Goal: Task Accomplishment & Management: Use online tool/utility

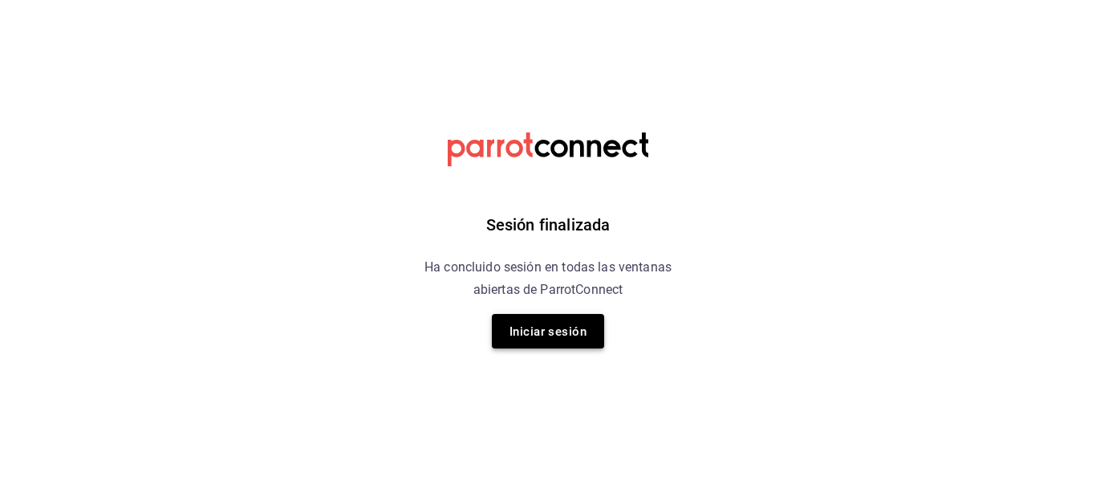
click at [558, 335] on font "Iniciar sesión" at bounding box center [547, 331] width 77 height 14
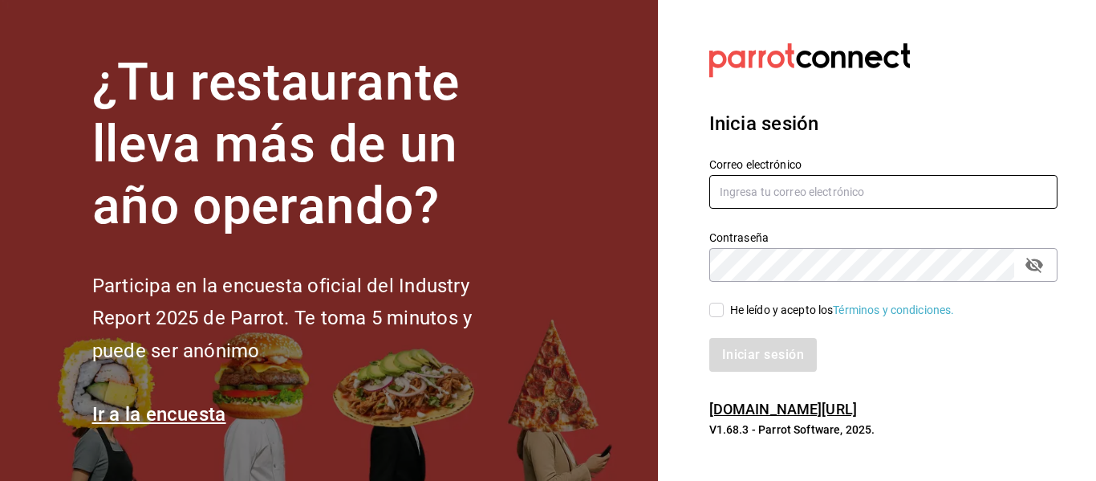
type input "[EMAIL_ADDRESS][DOMAIN_NAME]"
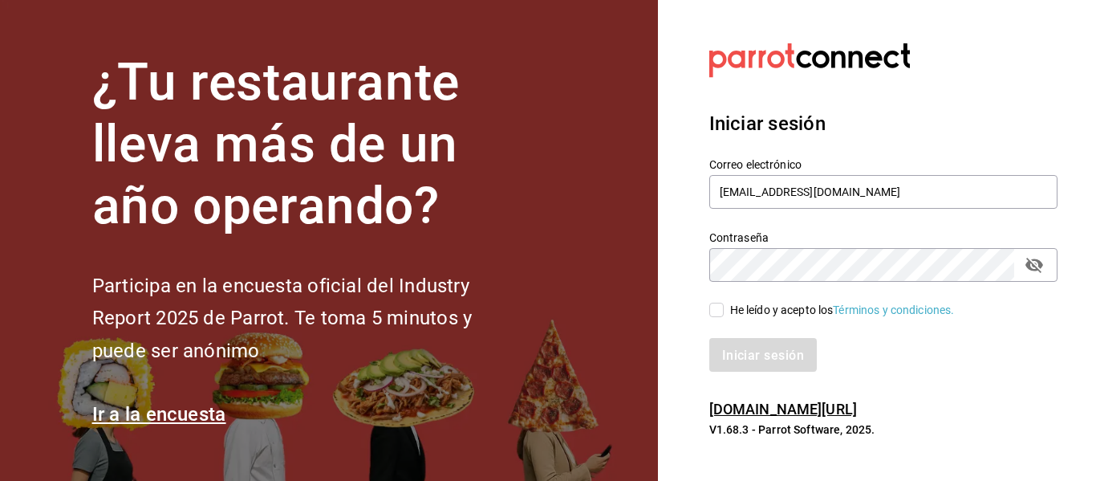
click at [723, 307] on input "He leído y acepto los Términos y condiciones." at bounding box center [716, 309] width 14 height 14
checkbox input "true"
click at [743, 352] on font "Iniciar sesión" at bounding box center [764, 354] width 82 height 15
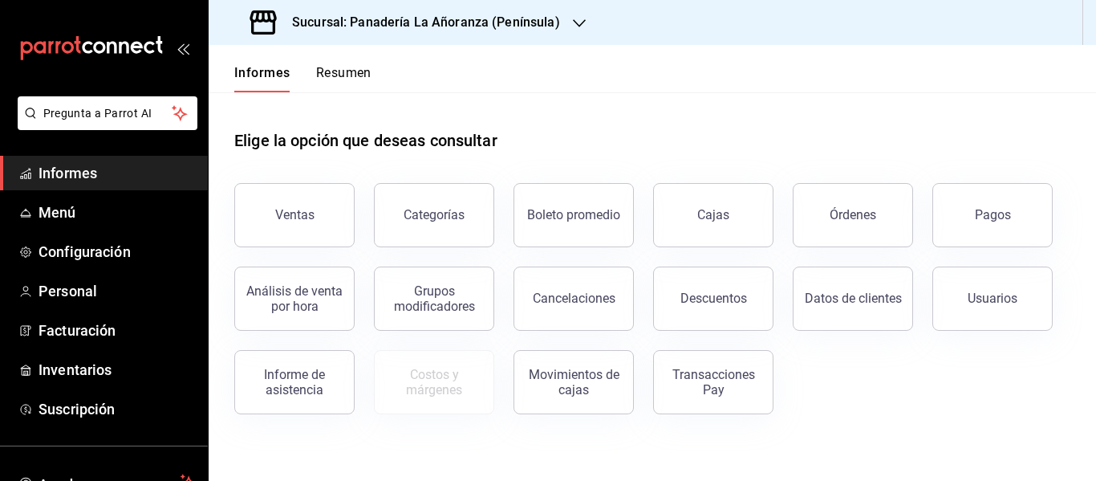
click at [577, 17] on icon "button" at bounding box center [579, 23] width 13 height 13
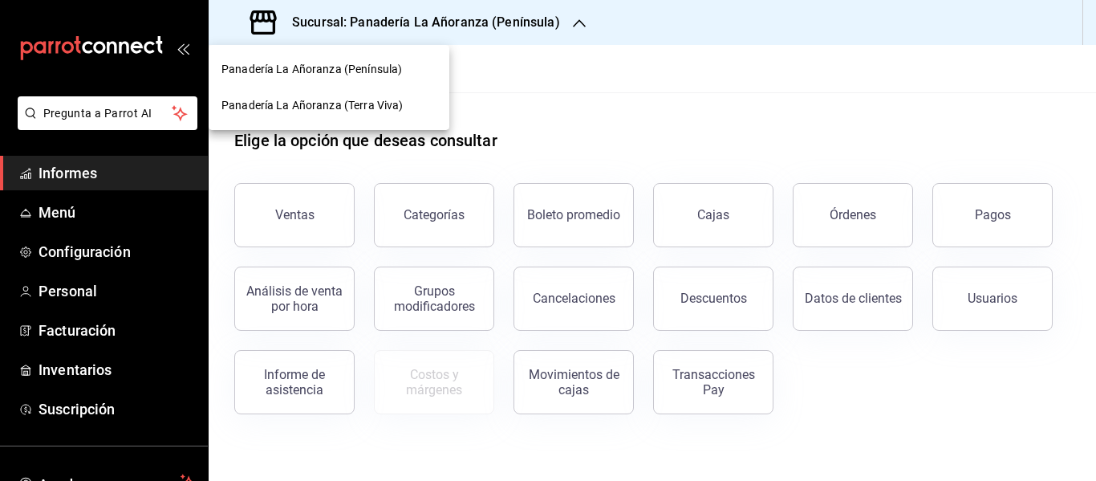
click at [367, 112] on span "Panadería La Añoranza (Terra Viva)" at bounding box center [311, 105] width 181 height 17
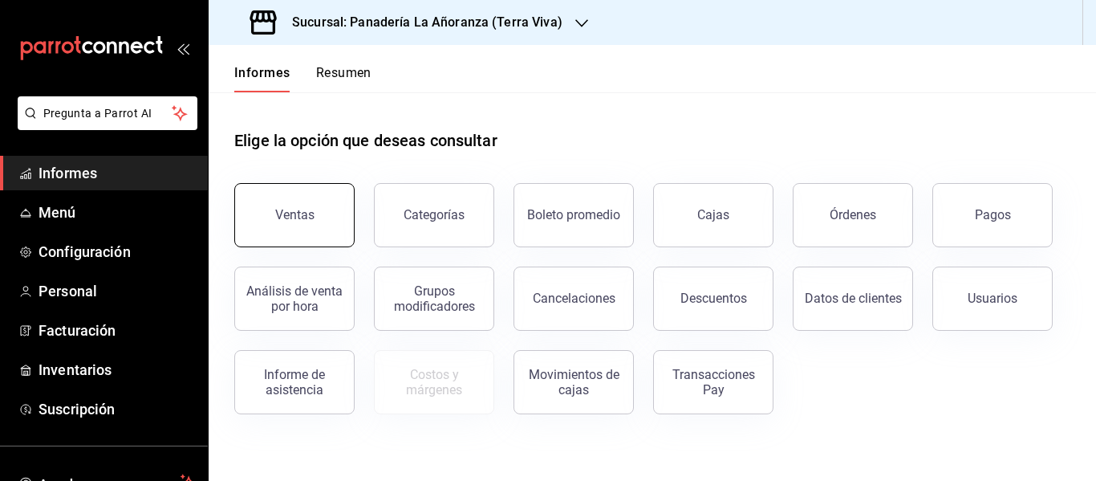
click at [298, 213] on font "Ventas" at bounding box center [294, 214] width 39 height 15
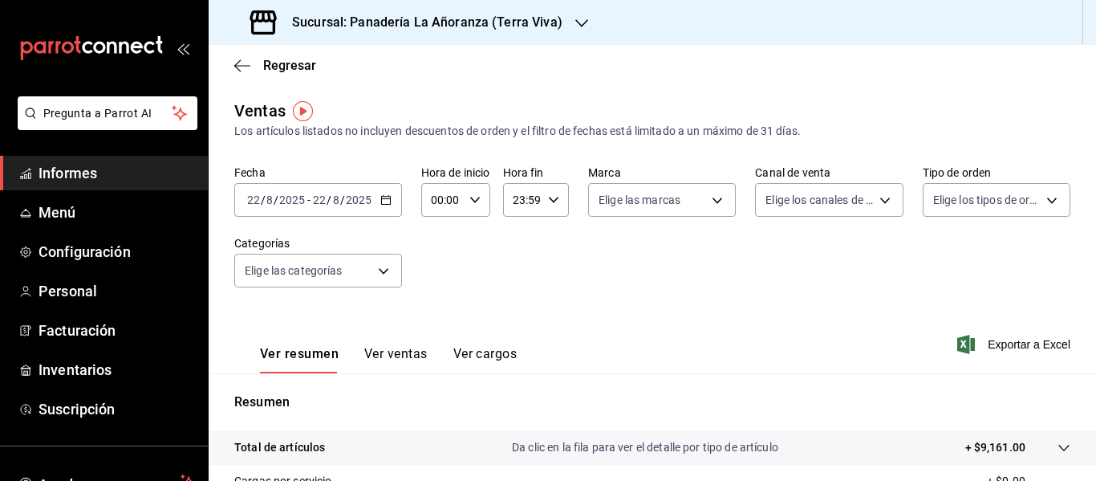
click at [388, 359] on font "Ver ventas" at bounding box center [395, 353] width 63 height 15
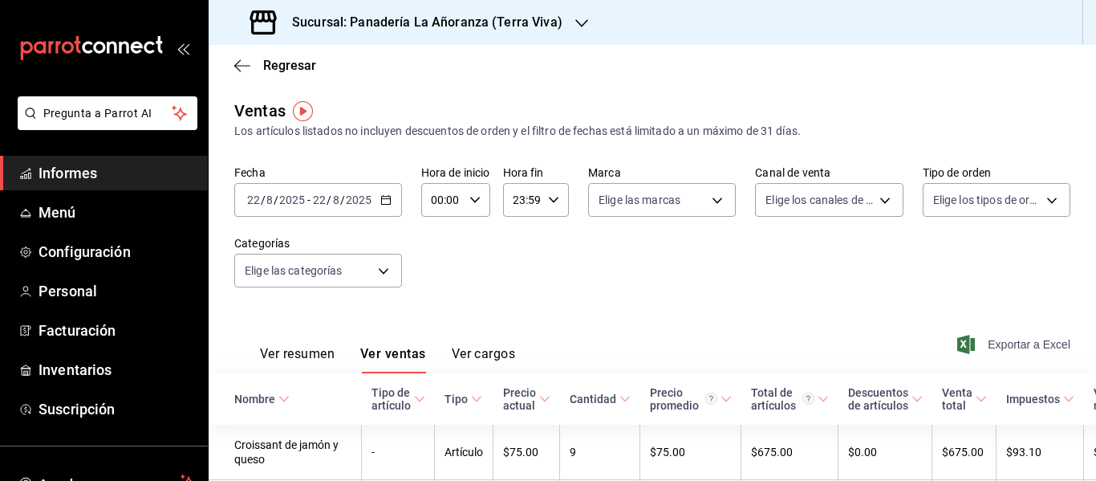
click at [996, 344] on font "Exportar a Excel" at bounding box center [1029, 344] width 83 height 13
click at [575, 17] on icon "button" at bounding box center [581, 23] width 13 height 13
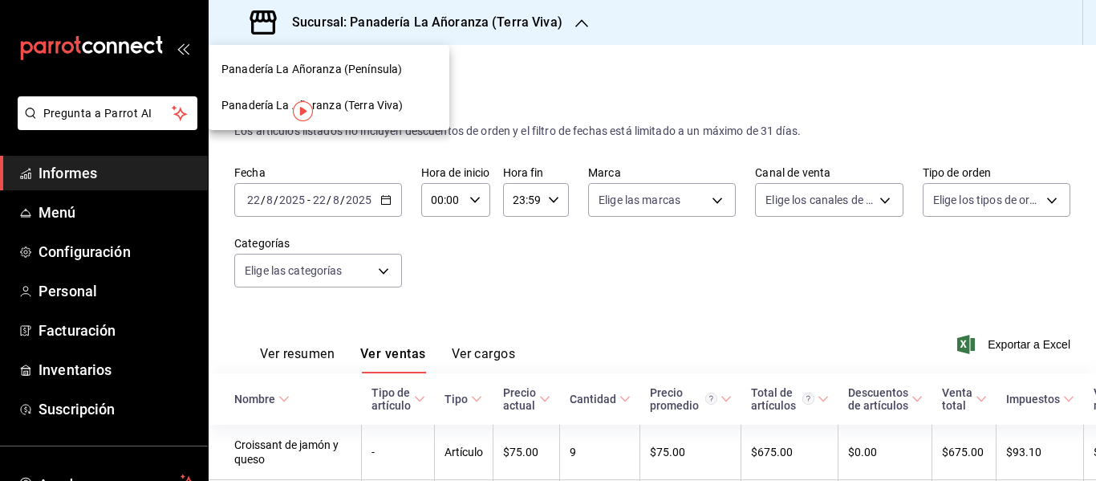
click at [390, 64] on font "Panadería La Añoranza (Península)" at bounding box center [311, 69] width 181 height 13
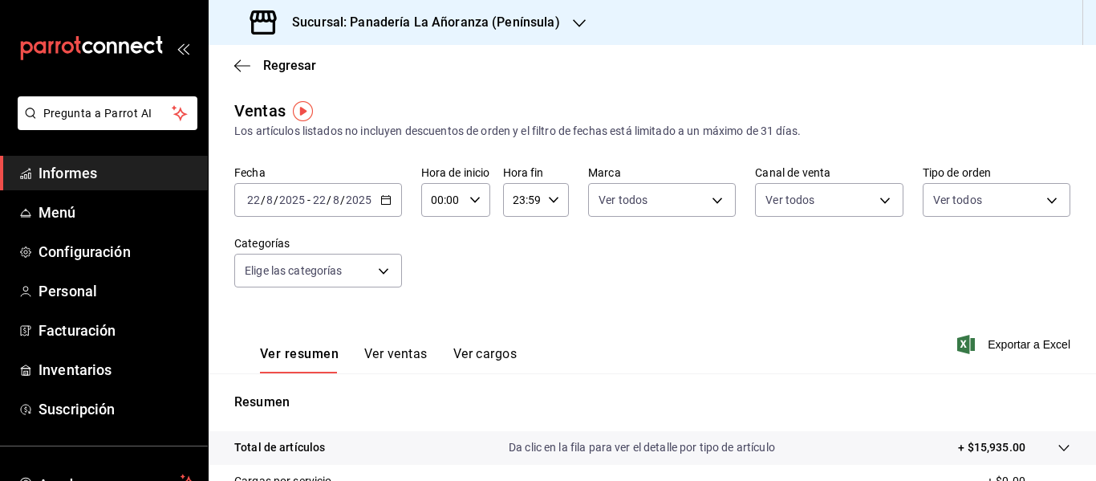
click at [574, 22] on icon "button" at bounding box center [579, 23] width 13 height 13
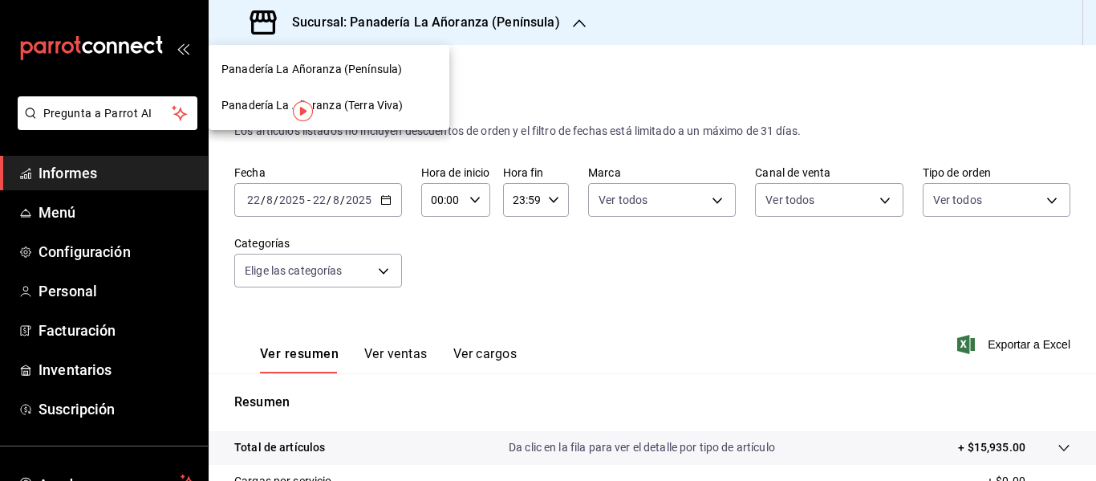
click at [390, 65] on font "Panadería La Añoranza (Península)" at bounding box center [311, 69] width 181 height 13
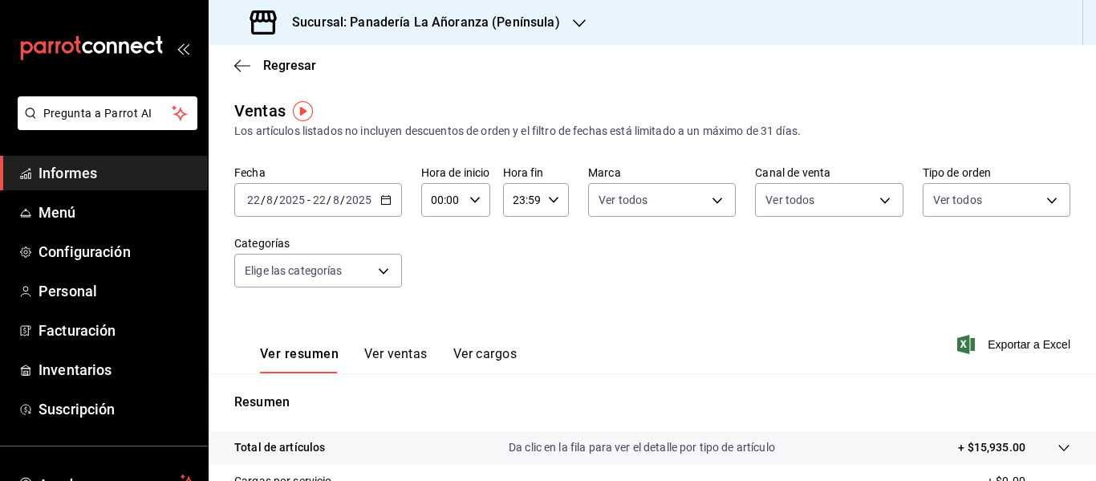
click at [403, 346] on font "Ver ventas" at bounding box center [395, 353] width 63 height 15
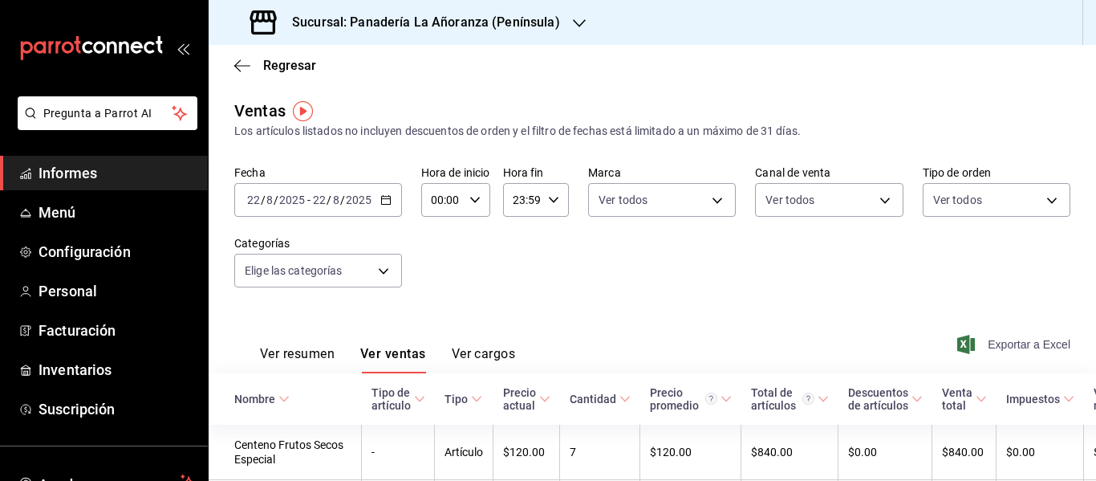
click at [999, 340] on font "Exportar a Excel" at bounding box center [1029, 344] width 83 height 13
